Goal: Book appointment/travel/reservation

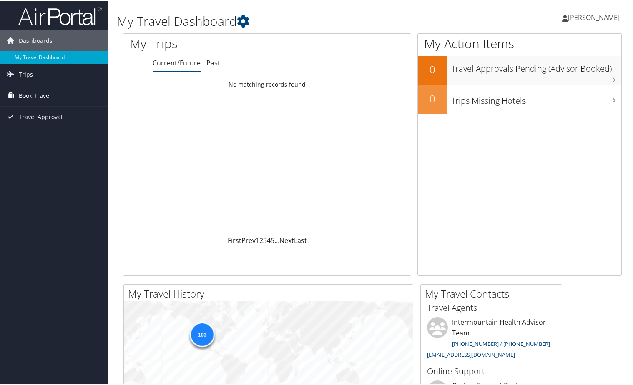
click at [39, 94] on span "Book Travel" at bounding box center [35, 95] width 32 height 21
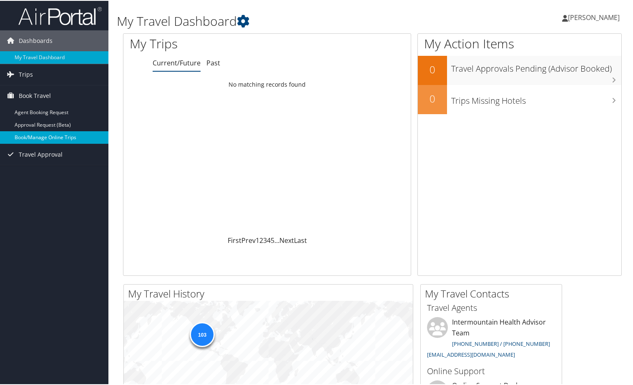
click at [45, 136] on link "Book/Manage Online Trips" at bounding box center [54, 136] width 108 height 13
click at [54, 134] on link "Book/Manage Online Trips" at bounding box center [54, 136] width 108 height 13
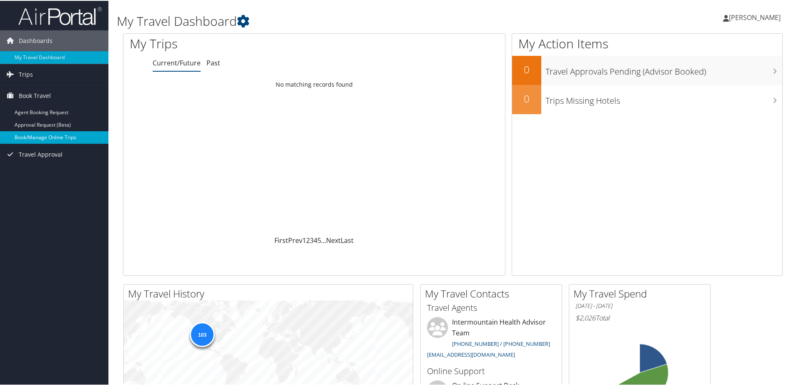
click at [43, 134] on link "Book/Manage Online Trips" at bounding box center [54, 136] width 108 height 13
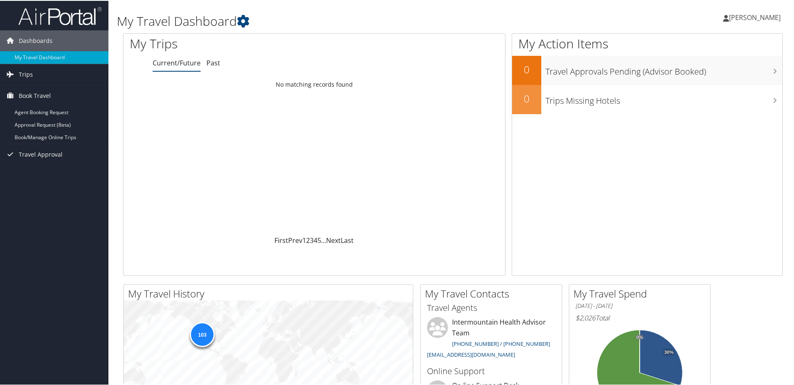
click at [347, 110] on div "Loading... No matching records found" at bounding box center [313, 155] width 381 height 158
